Goal: Use online tool/utility: Utilize a website feature to perform a specific function

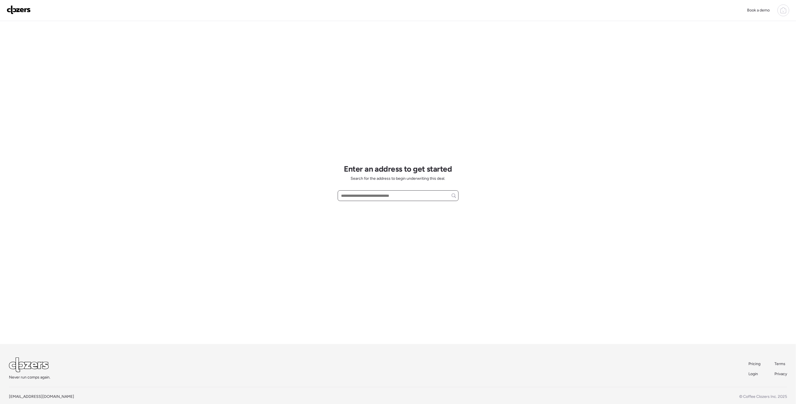
click at [362, 192] on input "text" at bounding box center [398, 196] width 116 height 8
click at [366, 205] on span "[STREET_ADDRESS][PERSON_NAME]" at bounding box center [374, 206] width 68 height 6
type input "**********"
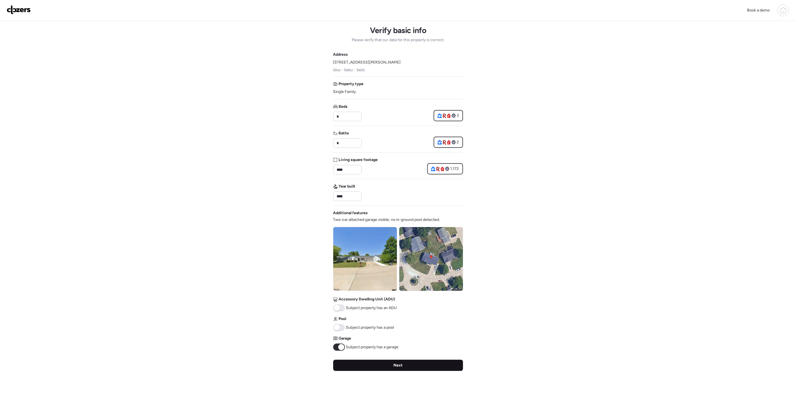
click at [392, 364] on div "Next" at bounding box center [398, 364] width 130 height 11
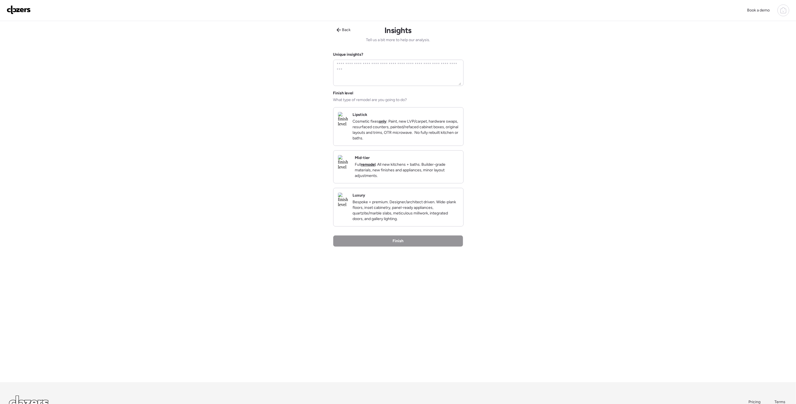
click at [435, 165] on div "Mid-tier Full remodel . All new kitchens + baths. Builder-grade materials, new …" at bounding box center [407, 166] width 104 height 23
click at [420, 178] on p "Full remodel . All new kitchens + baths. Builder-grade materials, new finishes …" at bounding box center [407, 170] width 104 height 17
click at [434, 247] on div "Finish" at bounding box center [398, 241] width 130 height 11
